Goal: Task Accomplishment & Management: Manage account settings

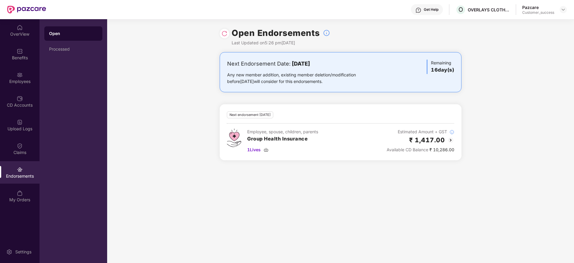
click at [23, 77] on div "Employees" at bounding box center [19, 77] width 39 height 22
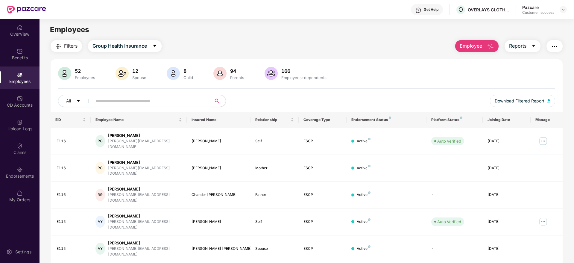
click at [139, 101] on input "text" at bounding box center [149, 100] width 107 height 9
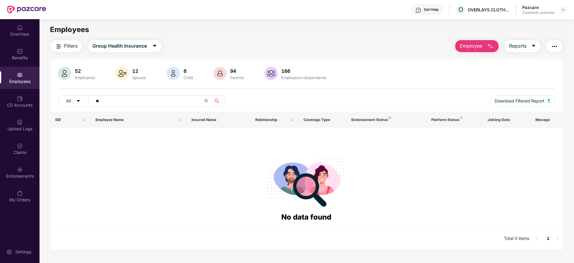
type input "*"
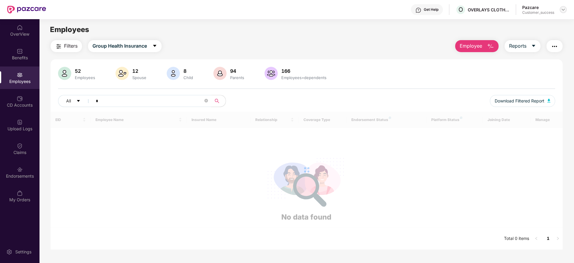
type input "*"
click at [563, 12] on div at bounding box center [563, 9] width 7 height 7
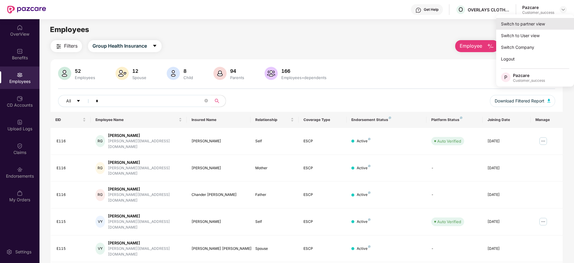
click at [533, 24] on div "Switch to partner view" at bounding box center [535, 24] width 78 height 12
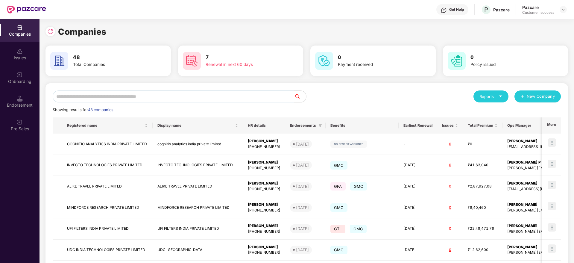
click at [134, 98] on input "text" at bounding box center [173, 96] width 241 height 12
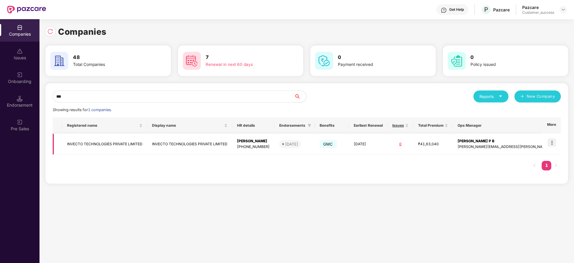
type input "***"
click at [554, 140] on img at bounding box center [552, 142] width 8 height 8
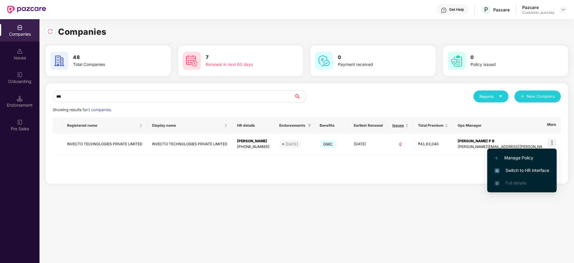
click at [521, 167] on span "Switch to HR interface" at bounding box center [522, 170] width 54 height 7
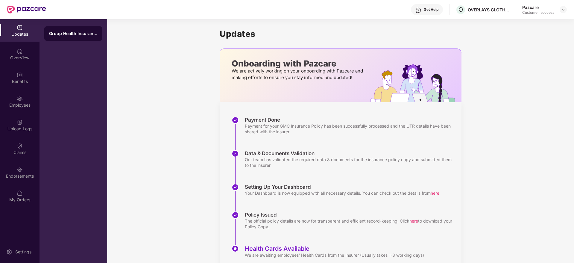
click at [25, 98] on div "Employees" at bounding box center [19, 101] width 39 height 22
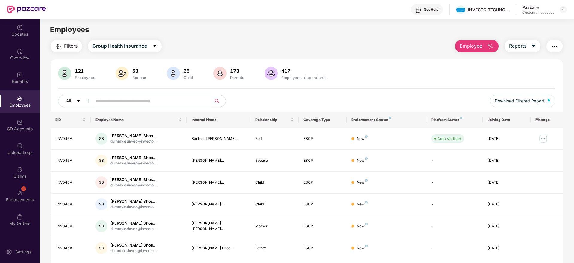
click at [126, 94] on div "121 Employees 58 Spouse 65 Child 173 Parents 417 Employees+dependents All Downl…" at bounding box center [307, 89] width 512 height 45
click at [125, 101] on input "text" at bounding box center [149, 100] width 107 height 9
type input "******"
click at [544, 137] on img at bounding box center [543, 139] width 10 height 10
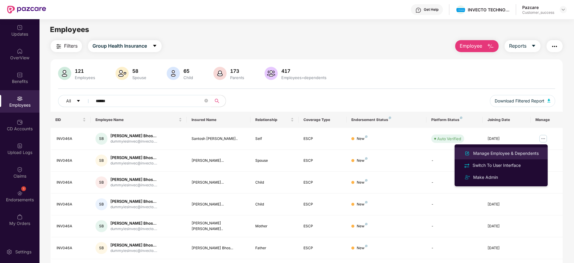
click at [485, 153] on div "Manage Employee & Dependents" at bounding box center [506, 153] width 68 height 7
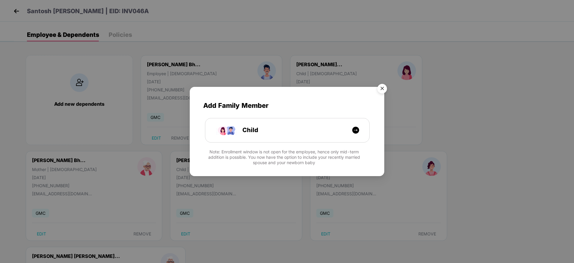
click at [384, 88] on img "Close" at bounding box center [382, 89] width 17 height 17
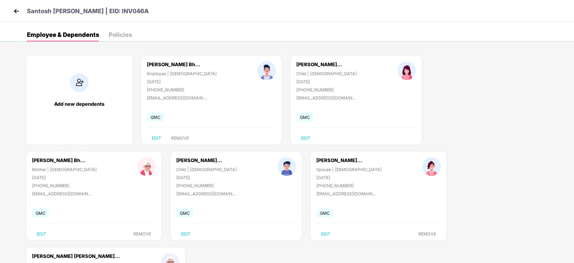
click at [15, 10] on img at bounding box center [16, 11] width 9 height 9
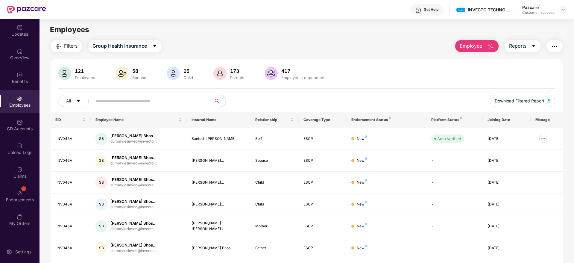
click at [144, 104] on input "text" at bounding box center [149, 100] width 107 height 9
type input "******"
click at [362, 74] on div "121 Employees 58 Spouse 65 Child 173 Parents 417 Employees+dependents" at bounding box center [306, 74] width 497 height 14
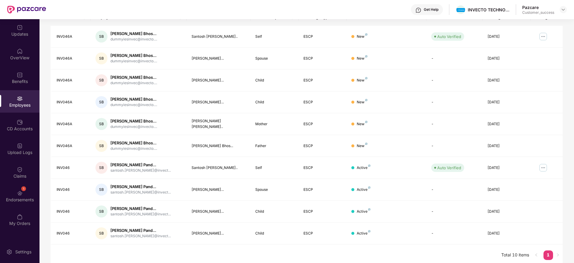
scroll to position [105, 0]
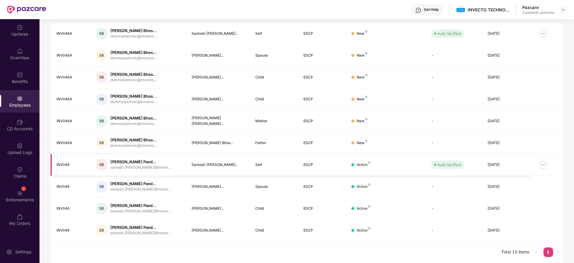
click at [541, 162] on img at bounding box center [543, 165] width 10 height 10
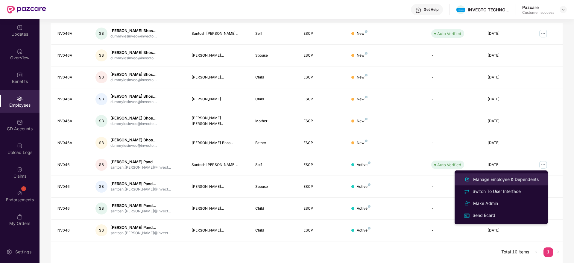
click at [497, 176] on div "Manage Employee & Dependents" at bounding box center [500, 179] width 77 height 7
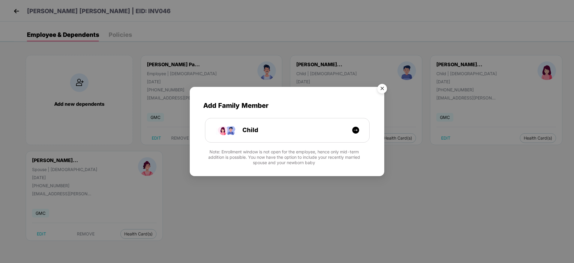
click at [381, 85] on img "Close" at bounding box center [382, 89] width 17 height 17
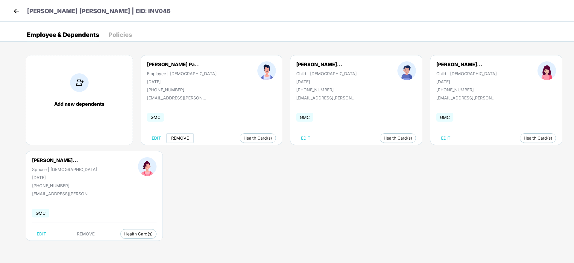
click at [187, 140] on span "REMOVE" at bounding box center [180, 138] width 18 height 5
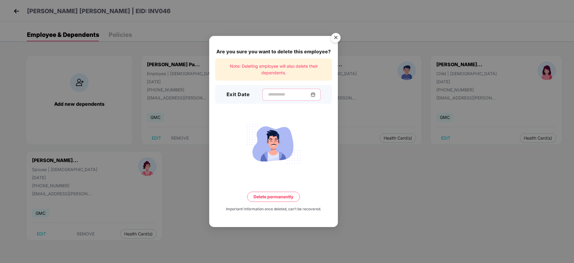
click at [274, 91] on input at bounding box center [288, 94] width 43 height 6
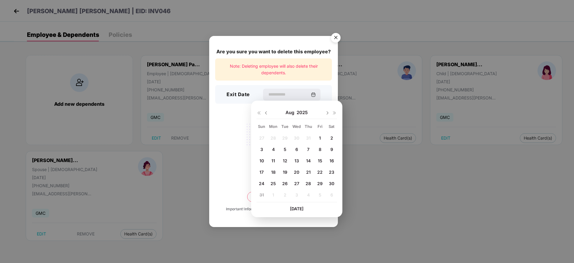
click at [265, 113] on img at bounding box center [266, 112] width 5 height 5
click at [296, 183] on div "29 30 1 2 3 4 5 6 7 8 9 10 11 12 13 14 15 16 17 18 19 20 21 22 23 24 25 26 27 2…" at bounding box center [296, 167] width 80 height 68
click at [326, 113] on img at bounding box center [327, 112] width 5 height 5
click at [319, 138] on div "1" at bounding box center [319, 137] width 9 height 9
type input "**********"
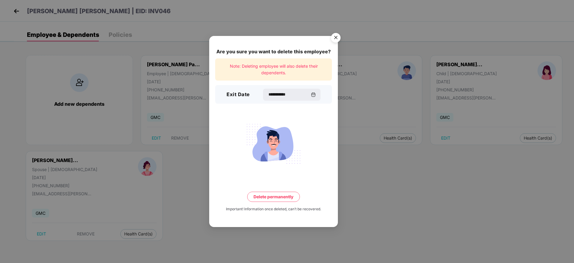
click at [279, 196] on button "Delete permanently" at bounding box center [273, 196] width 53 height 10
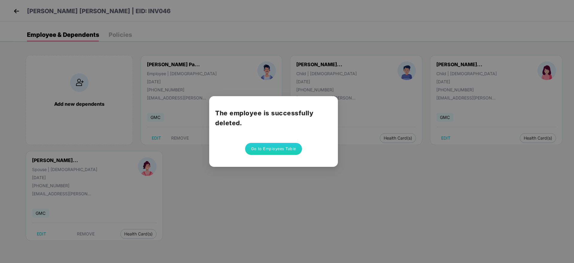
click at [268, 147] on button "Go to Employees Table" at bounding box center [273, 149] width 57 height 12
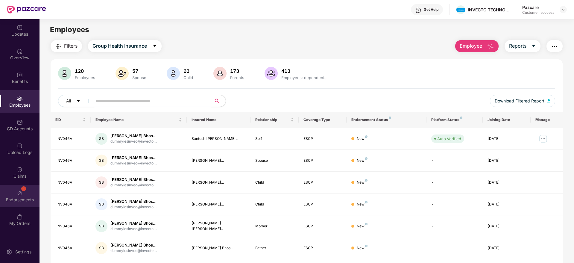
click at [18, 192] on img at bounding box center [20, 193] width 6 height 6
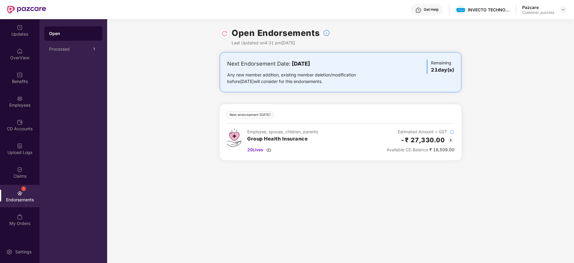
click at [226, 34] on img at bounding box center [224, 34] width 6 height 6
click at [269, 148] on img at bounding box center [268, 149] width 5 height 5
click at [18, 79] on div "Benefits" at bounding box center [19, 81] width 39 height 6
